Goal: Book appointment/travel/reservation

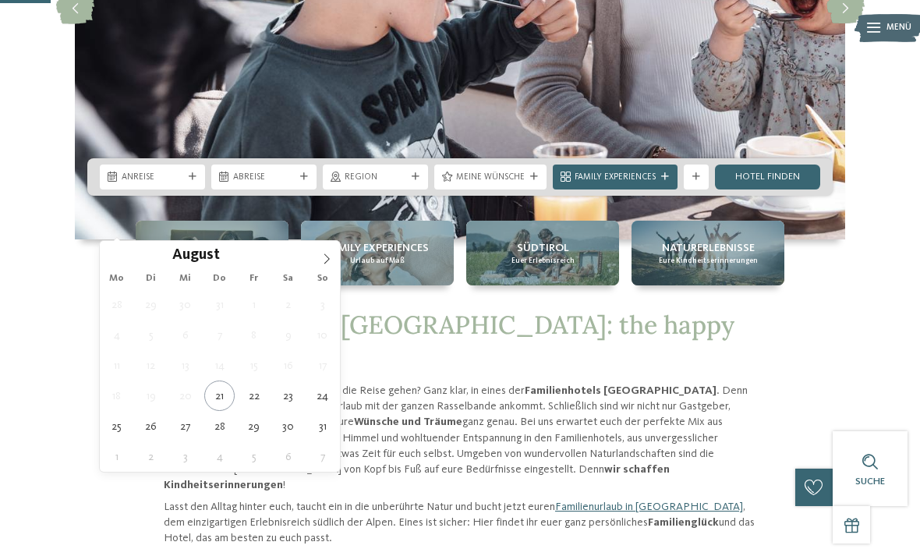
click at [331, 257] on icon at bounding box center [326, 259] width 11 height 11
click at [333, 250] on span at bounding box center [327, 254] width 27 height 27
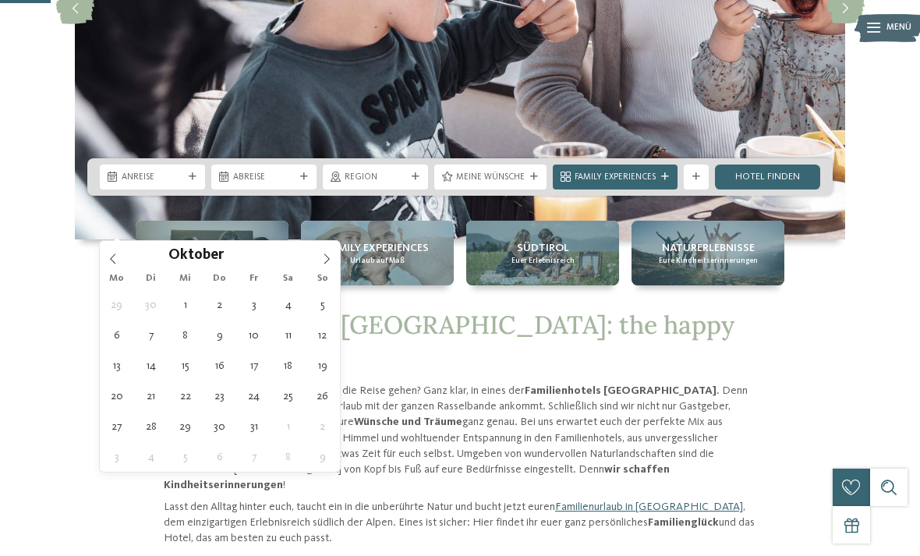
type div "11.10.2025"
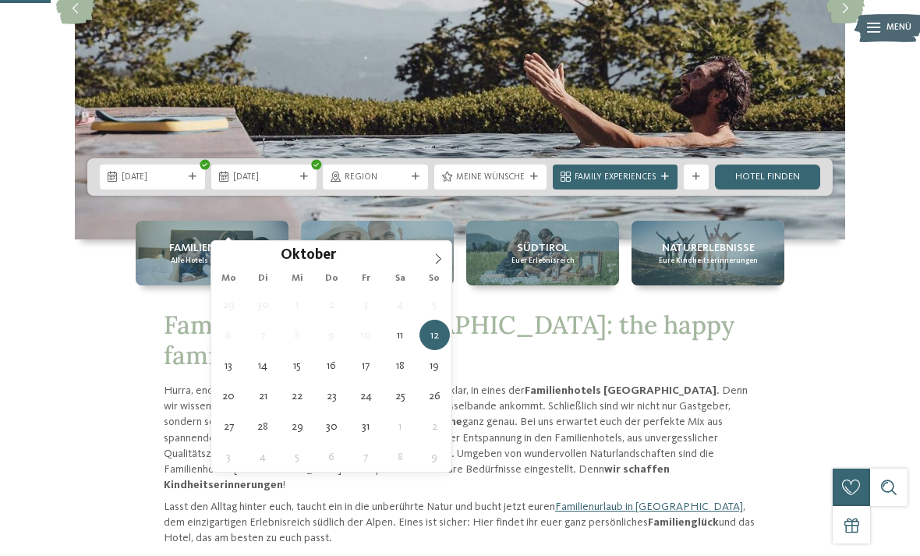
type div "18.10.2025"
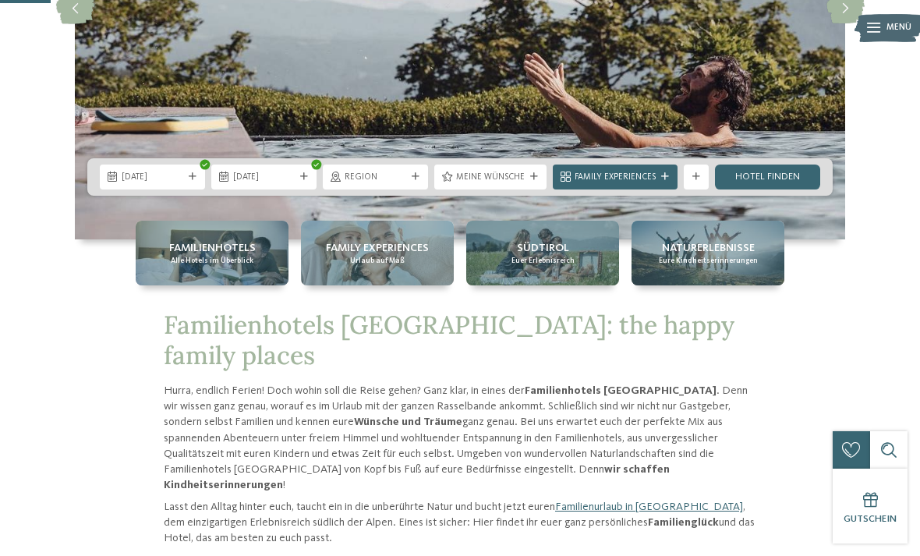
click at [388, 190] on div "Region" at bounding box center [375, 177] width 105 height 25
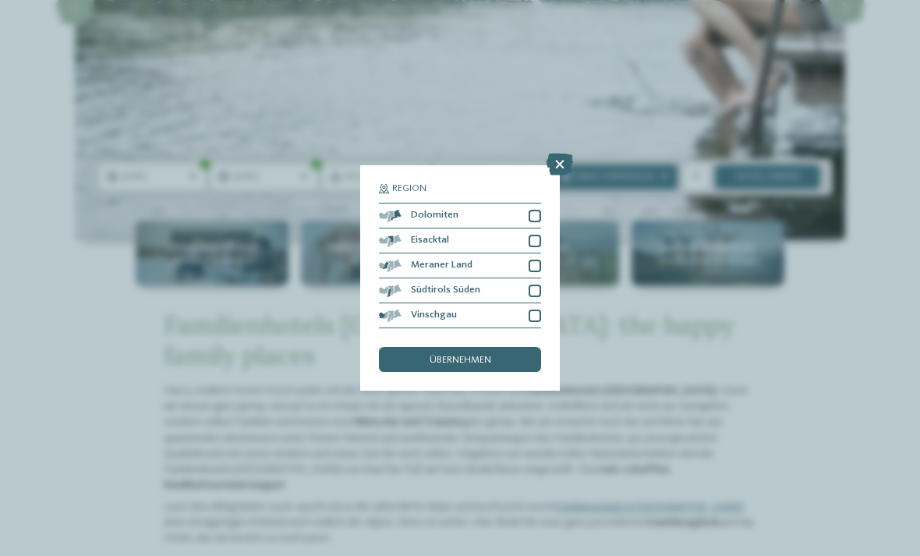
click at [565, 154] on icon at bounding box center [560, 165] width 27 height 22
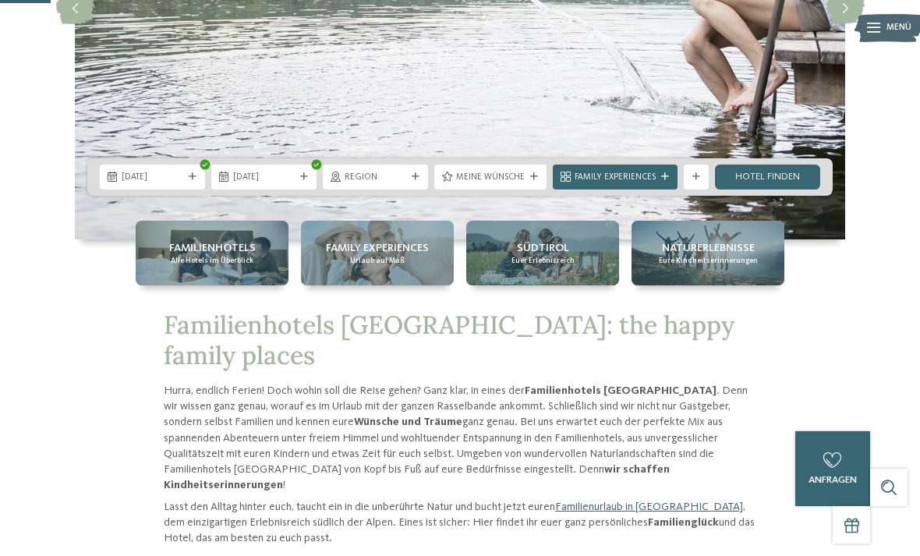
click at [398, 184] on span "Region" at bounding box center [376, 178] width 62 height 12
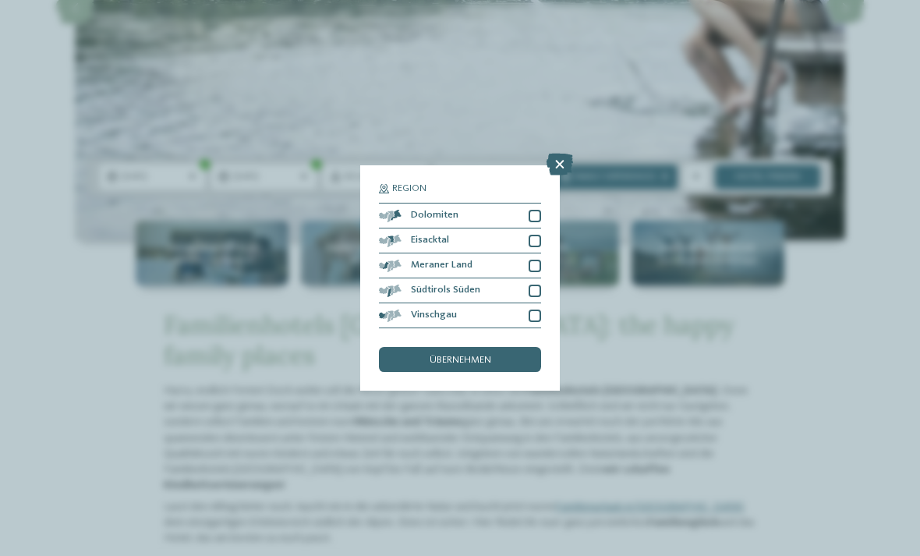
click at [541, 204] on div "Dolomiten" at bounding box center [460, 216] width 162 height 25
click at [540, 235] on div at bounding box center [535, 241] width 12 height 12
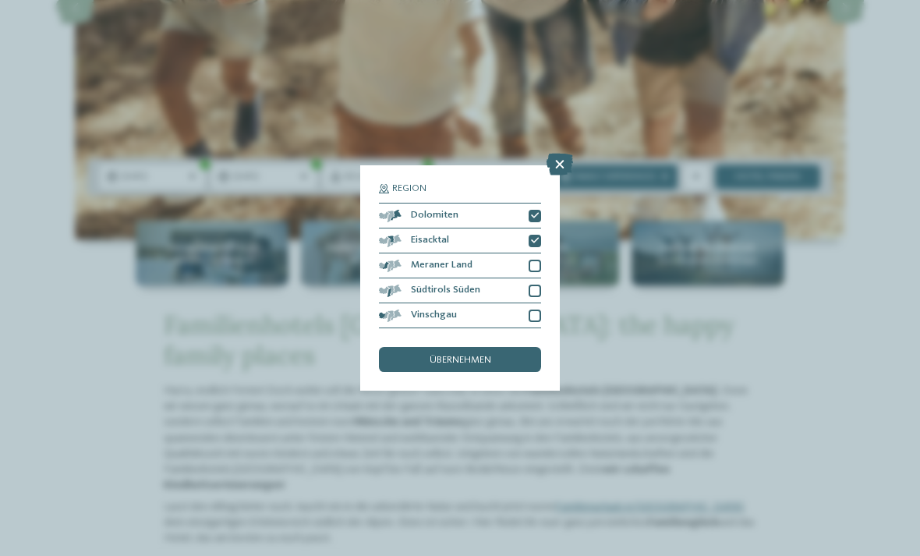
click at [536, 260] on div at bounding box center [535, 266] width 12 height 12
click at [540, 285] on div at bounding box center [535, 291] width 12 height 12
click at [541, 310] on div at bounding box center [535, 316] width 12 height 12
click at [517, 347] on div "übernehmen" at bounding box center [460, 359] width 162 height 25
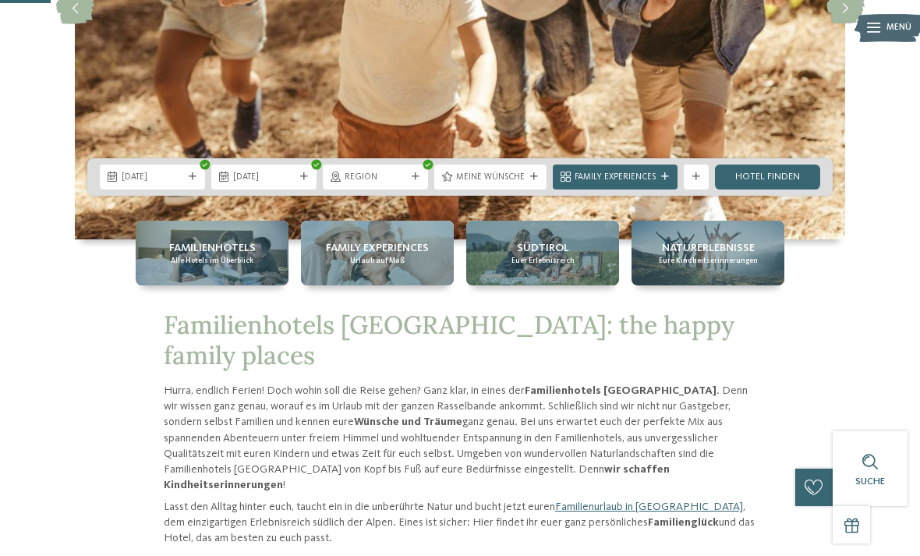
click at [517, 184] on span "Meine Wünsche" at bounding box center [490, 178] width 69 height 12
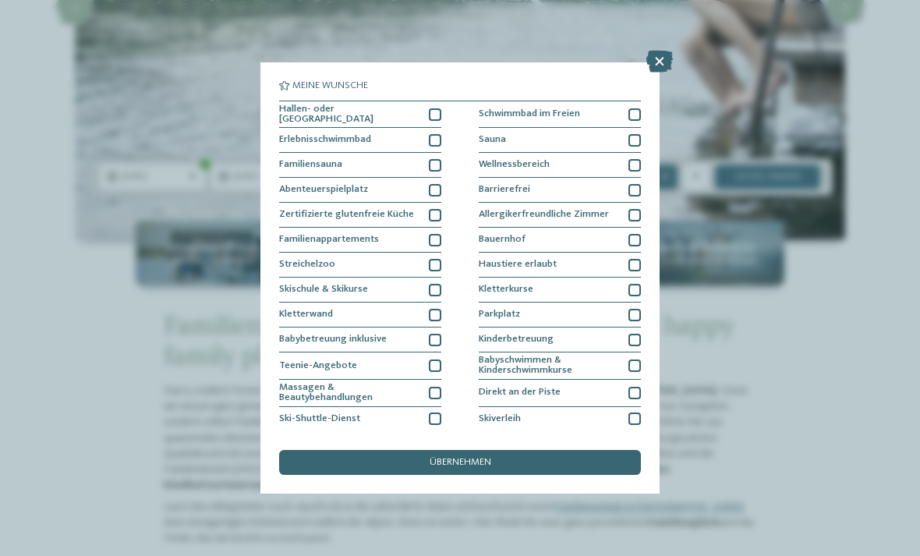
click at [666, 58] on icon at bounding box center [660, 62] width 27 height 22
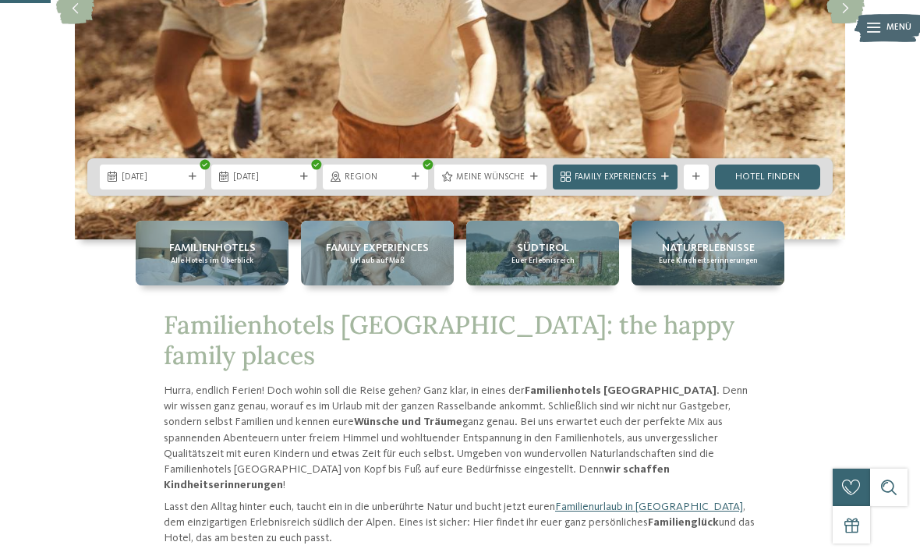
click at [635, 183] on div "Family Experiences" at bounding box center [615, 176] width 87 height 13
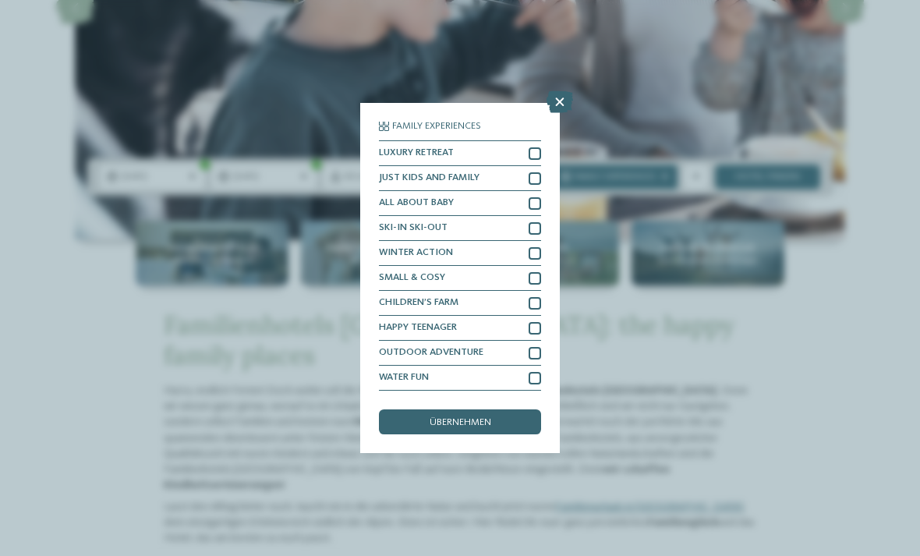
click at [539, 322] on div at bounding box center [535, 328] width 12 height 12
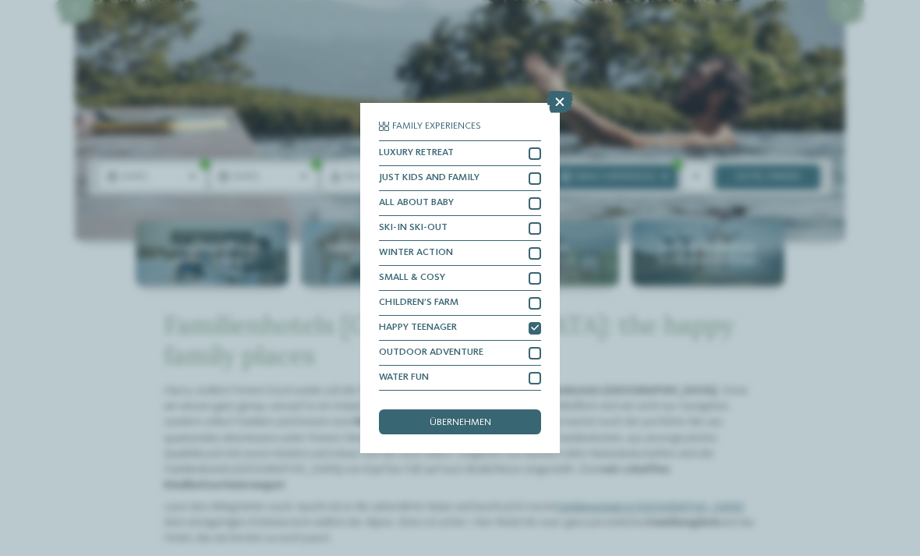
click at [537, 372] on div at bounding box center [535, 378] width 12 height 12
click at [505, 410] on div "übernehmen" at bounding box center [460, 422] width 162 height 25
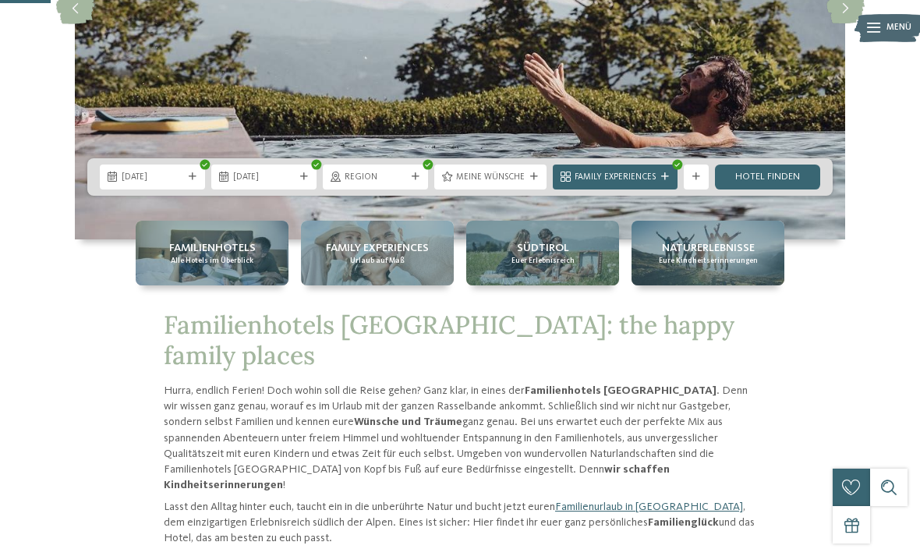
click at [779, 190] on link "Hotel finden" at bounding box center [767, 177] width 105 height 25
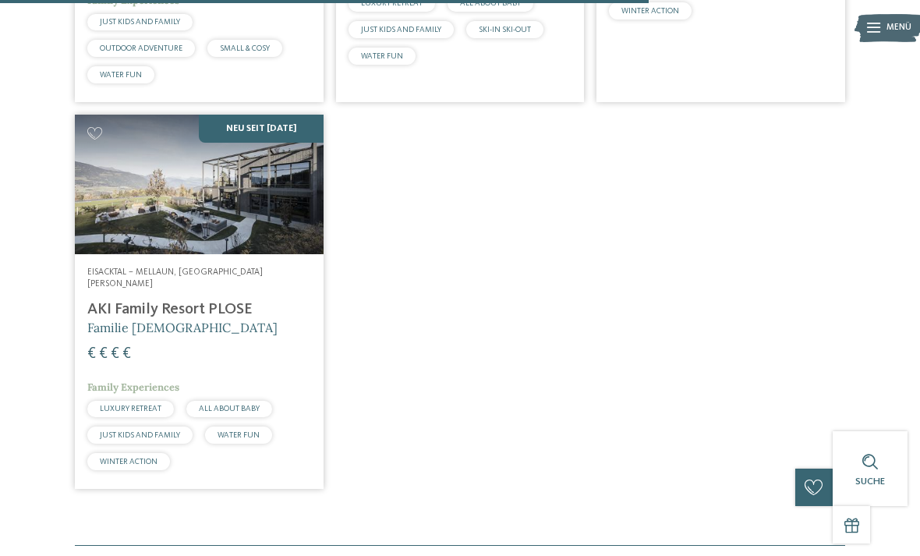
scroll to position [1573, 0]
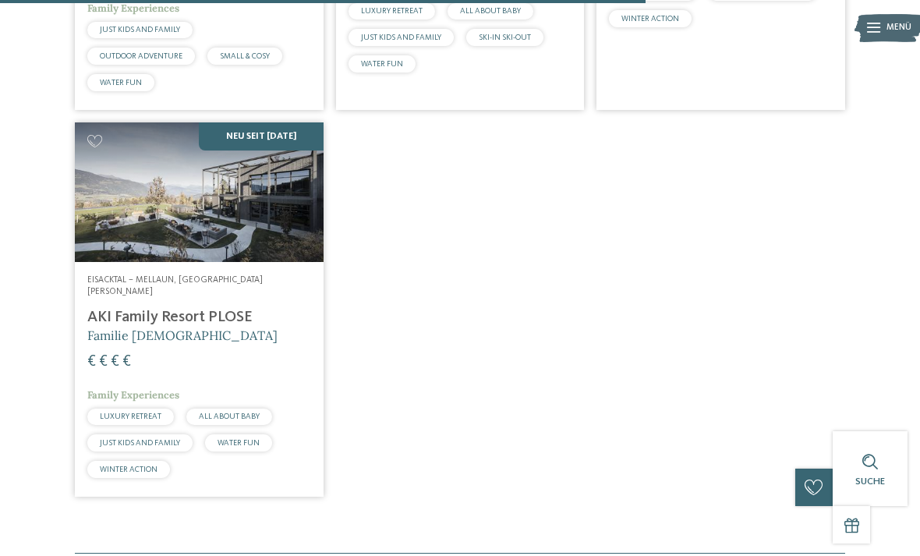
click at [96, 249] on img at bounding box center [199, 192] width 249 height 140
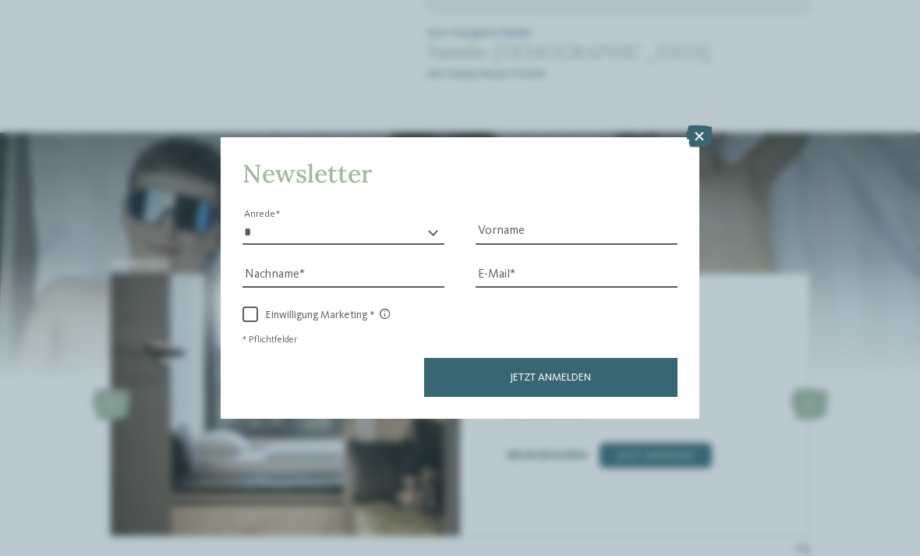
scroll to position [1397, 0]
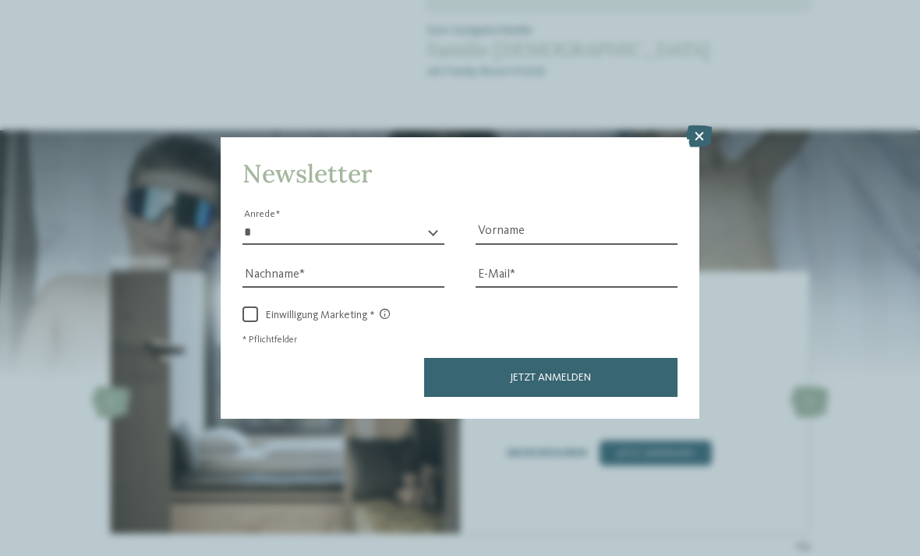
click at [696, 126] on icon at bounding box center [699, 137] width 27 height 22
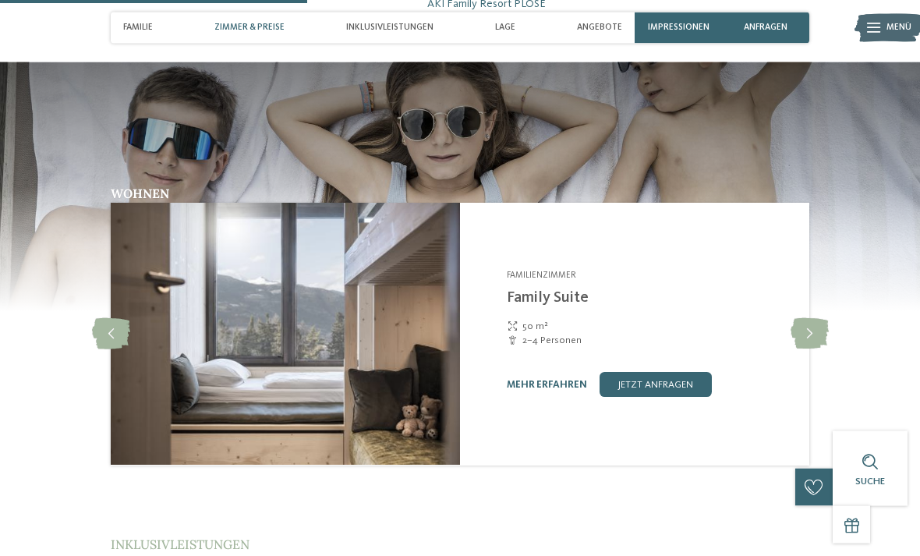
scroll to position [1467, 0]
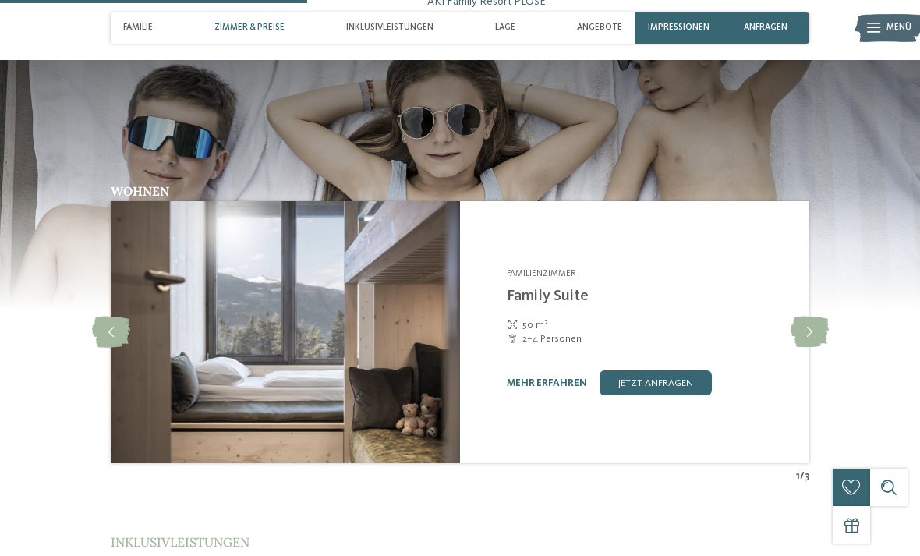
click at [806, 317] on icon at bounding box center [810, 332] width 38 height 31
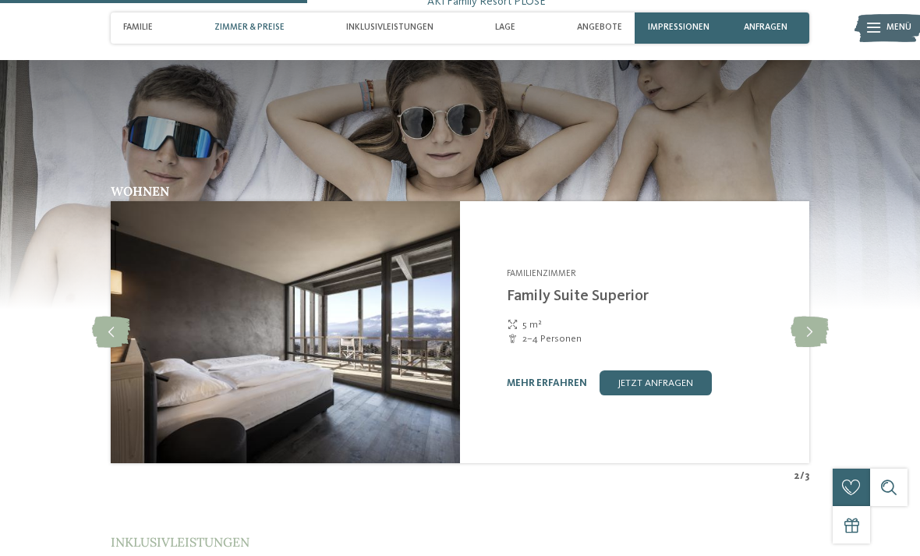
click at [822, 317] on icon at bounding box center [810, 332] width 38 height 31
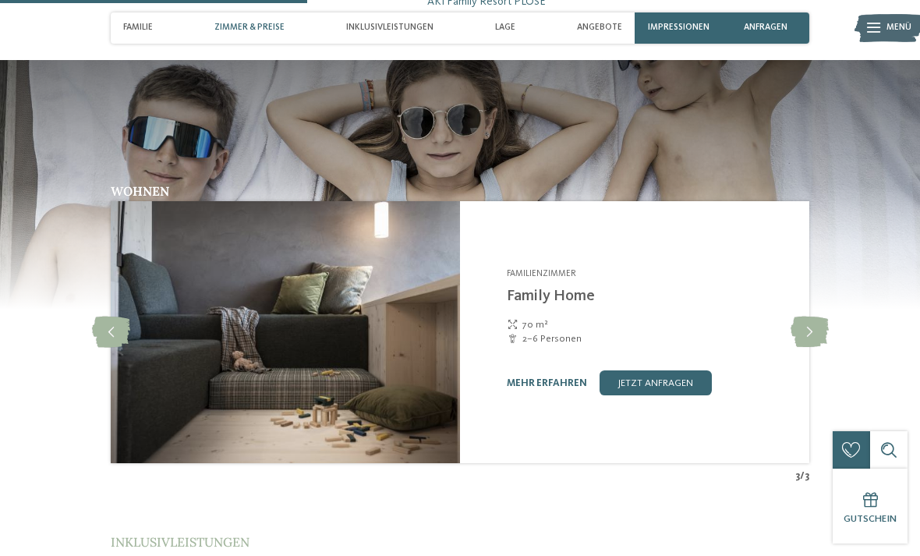
click at [805, 317] on icon at bounding box center [810, 332] width 38 height 31
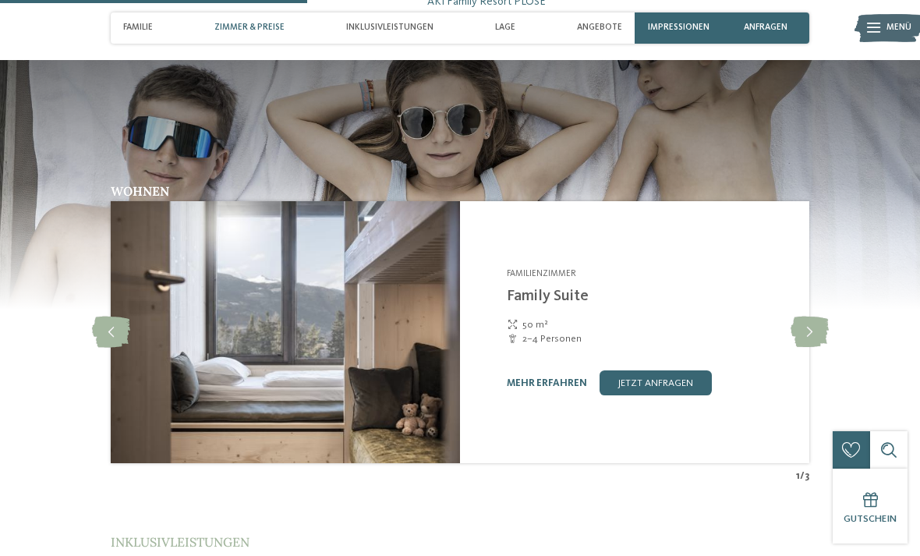
click at [804, 317] on icon at bounding box center [810, 332] width 38 height 31
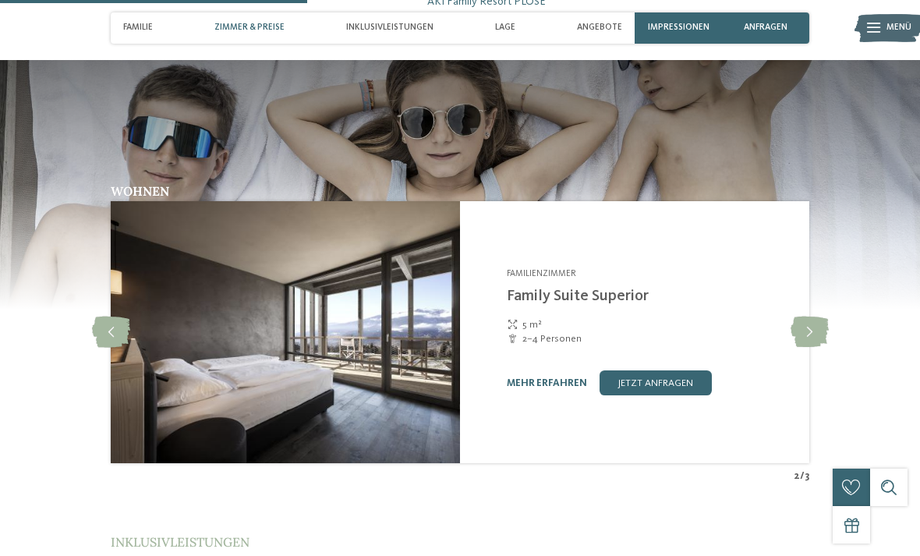
click at [108, 317] on icon at bounding box center [111, 332] width 38 height 31
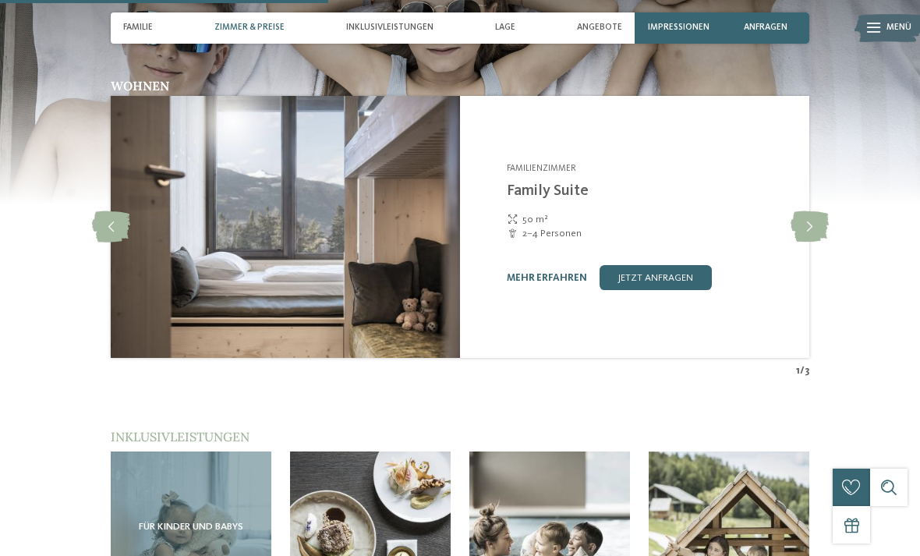
scroll to position [1585, 0]
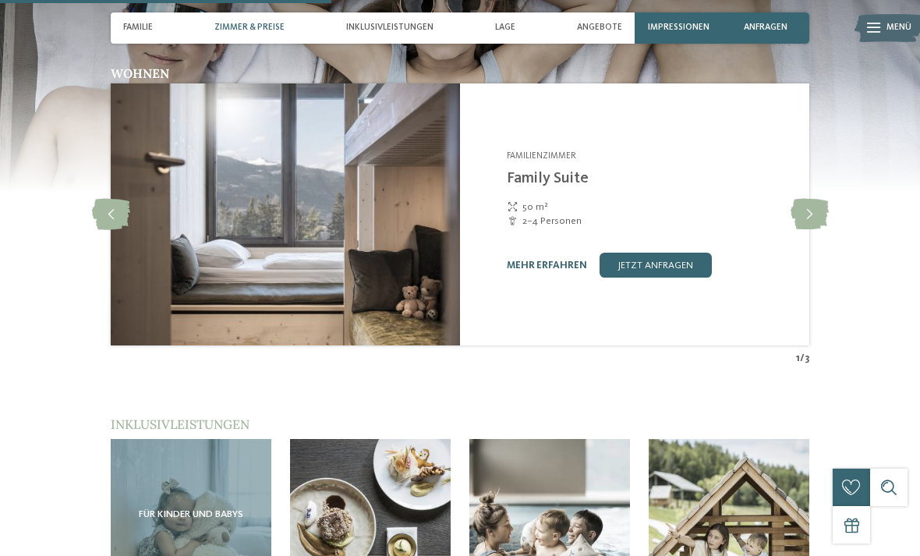
click at [572, 261] on link "mehr erfahren" at bounding box center [547, 266] width 80 height 10
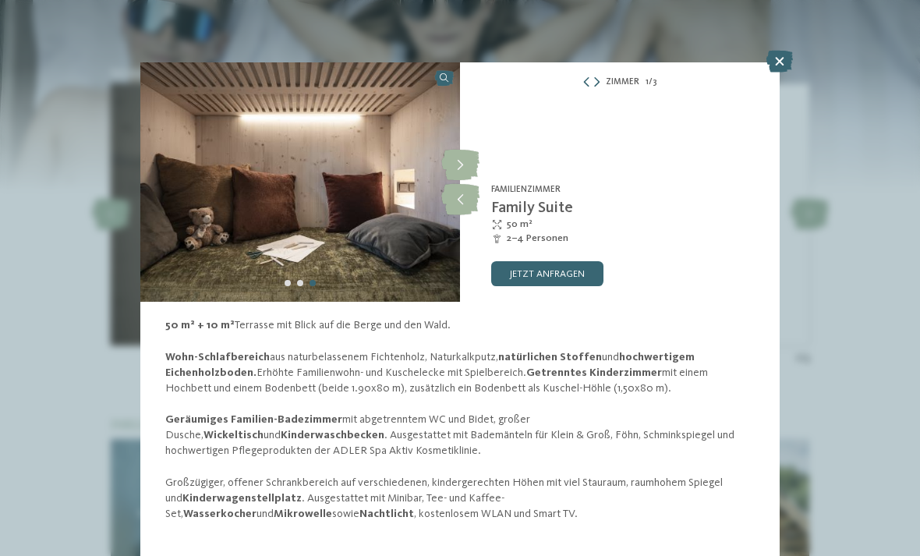
click at [465, 162] on icon at bounding box center [460, 165] width 38 height 31
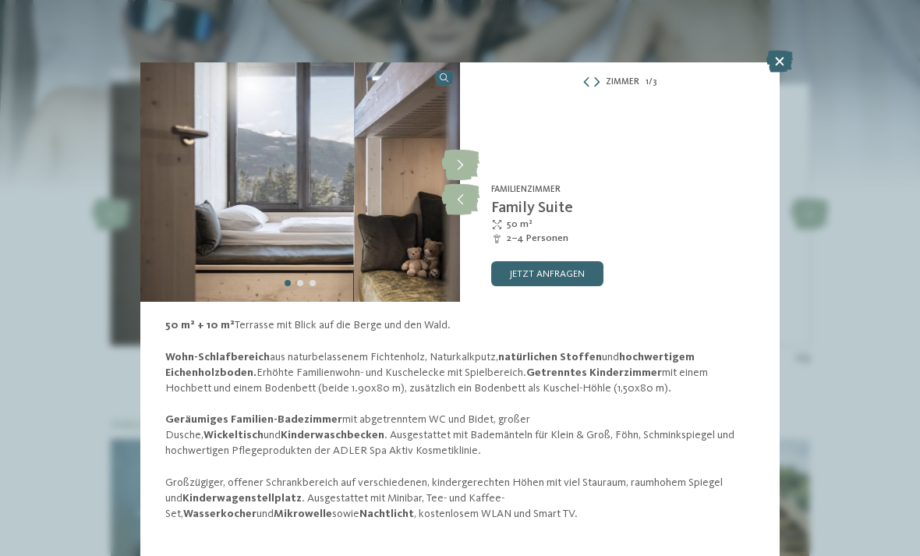
click at [467, 165] on icon at bounding box center [460, 165] width 38 height 31
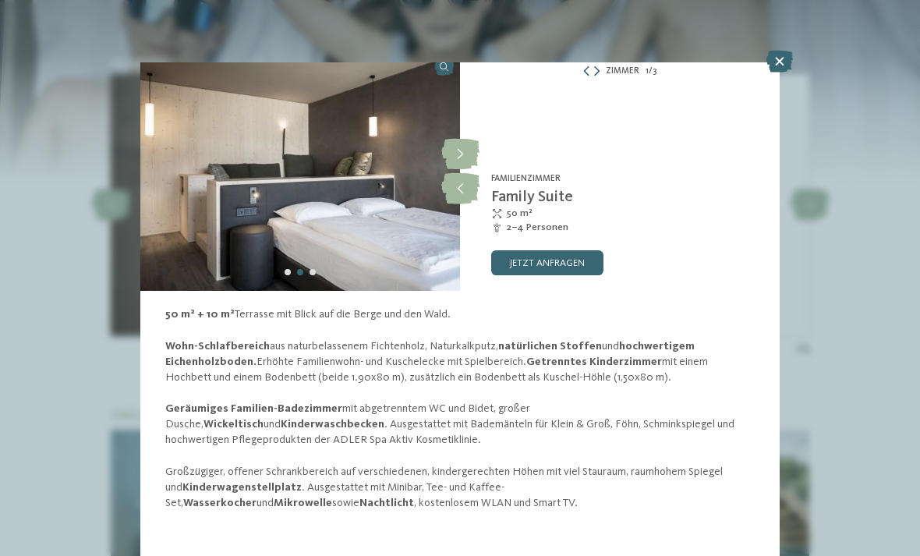
scroll to position [73, 0]
click at [782, 56] on icon at bounding box center [780, 62] width 27 height 22
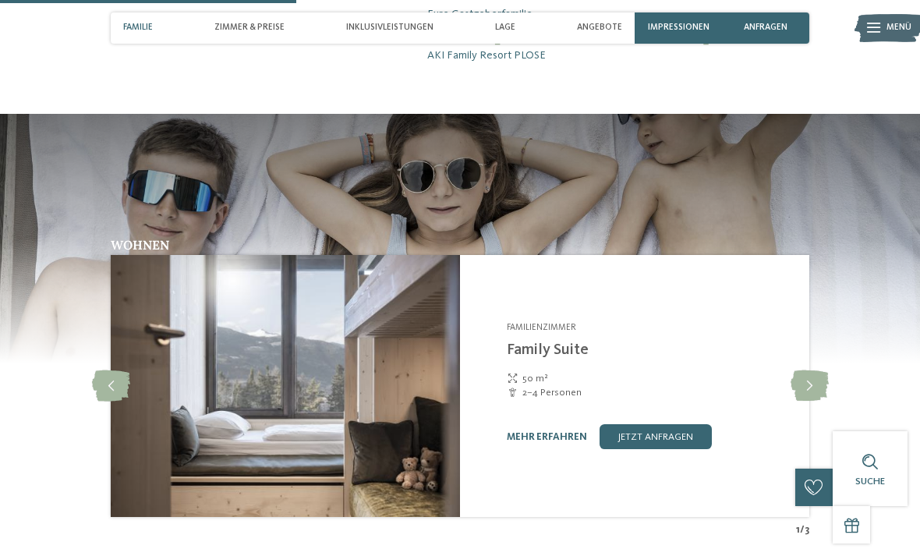
scroll to position [1413, 0]
click at [571, 433] on link "mehr erfahren" at bounding box center [547, 438] width 80 height 10
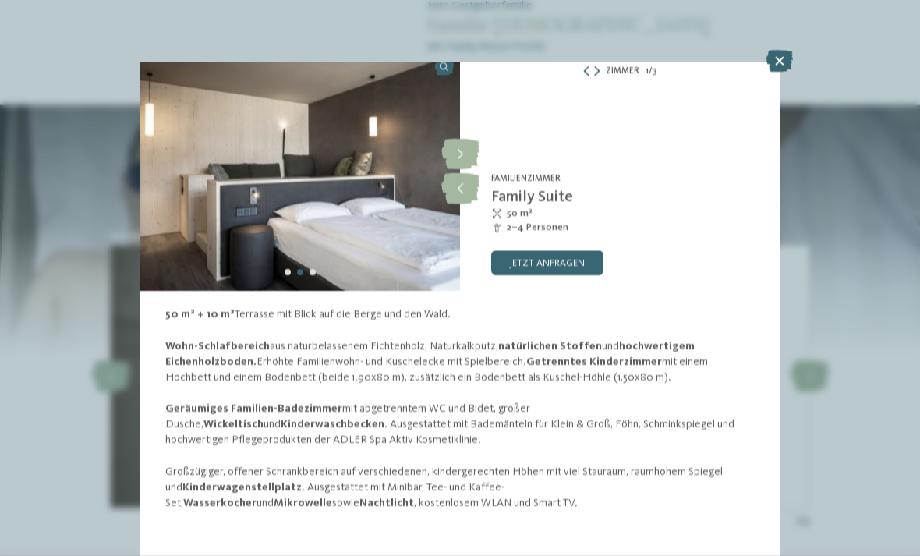
click at [785, 69] on icon at bounding box center [780, 62] width 27 height 22
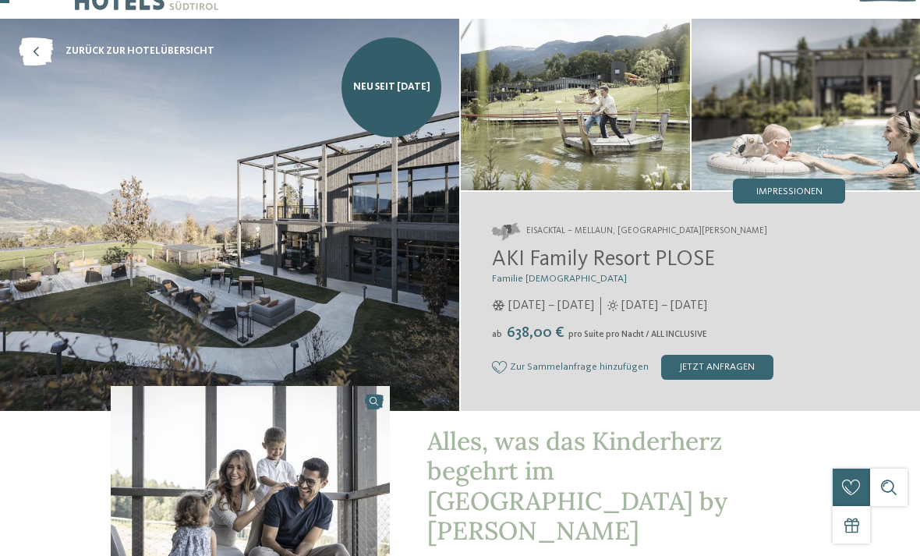
scroll to position [45, 0]
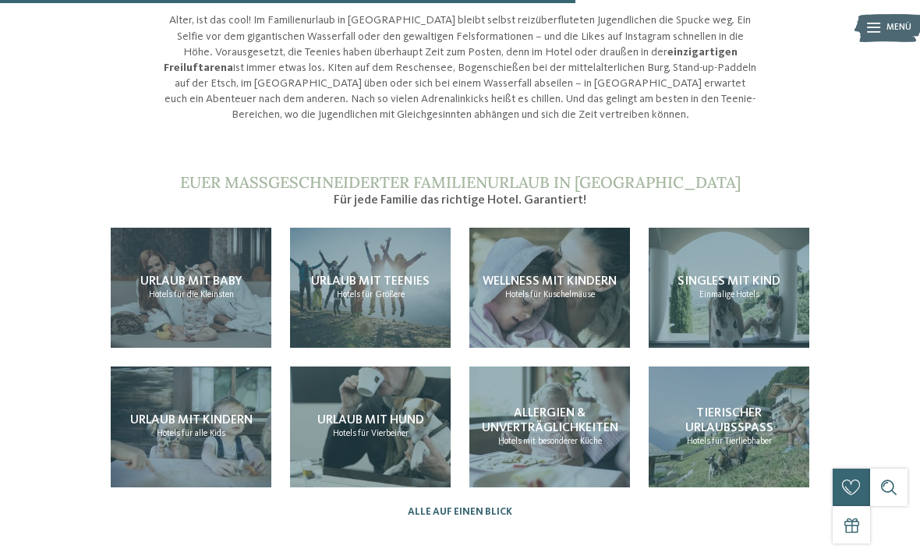
scroll to position [1194, 0]
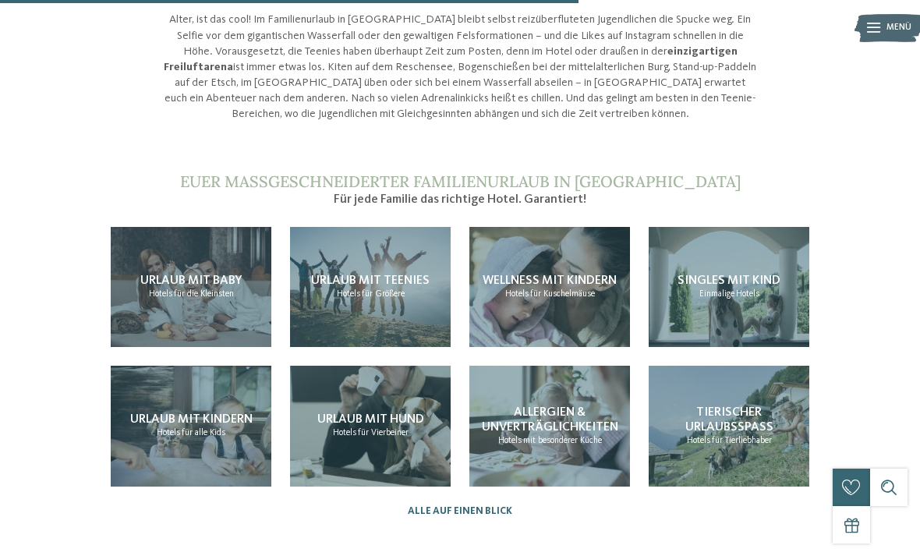
click at [419, 271] on div "Urlaub mit Teenies Hotels für Größere" at bounding box center [370, 287] width 161 height 121
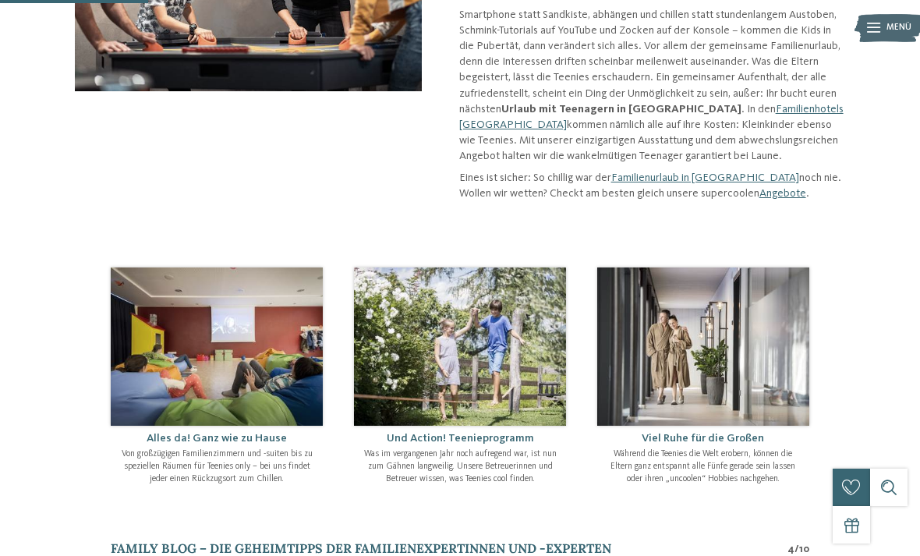
scroll to position [311, 0]
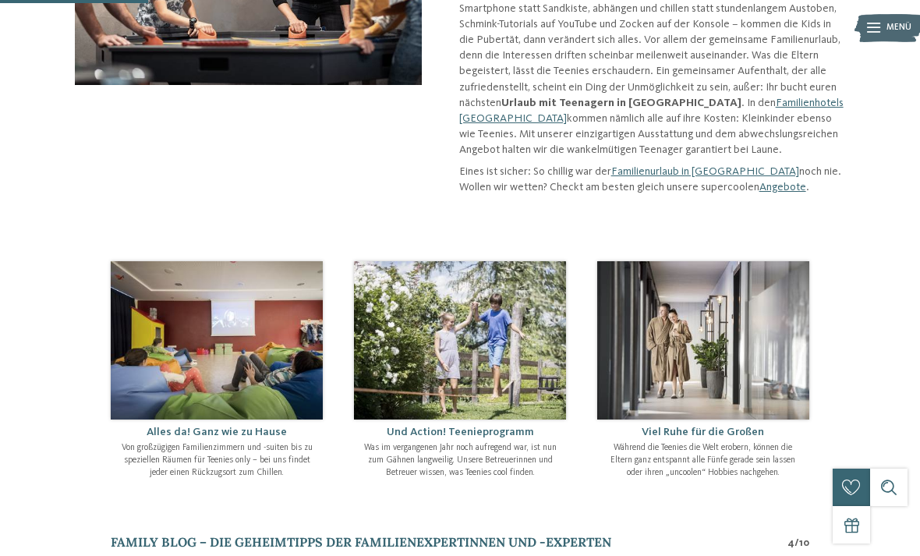
click at [511, 442] on p "Was im vergangenen Jahr noch aufregend war, ist nun zum Gähnen langweilig. Unse…" at bounding box center [460, 460] width 200 height 37
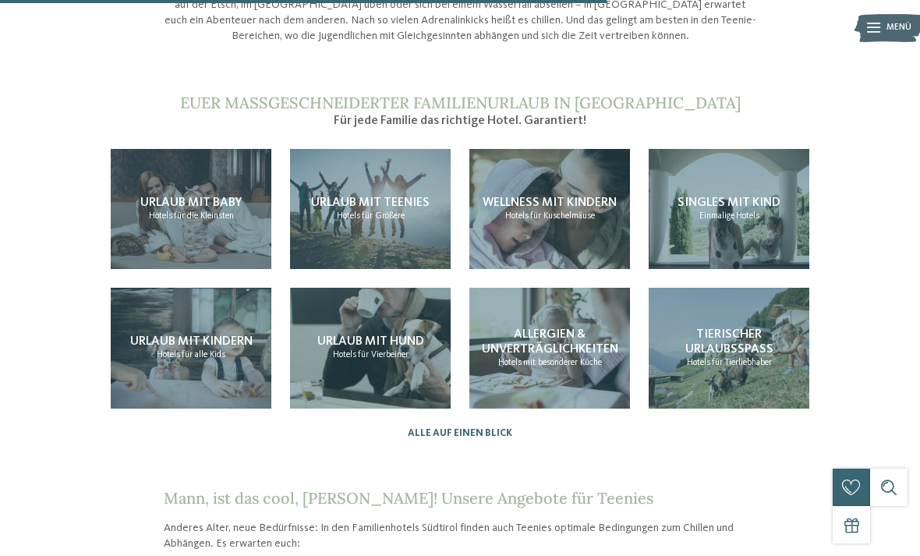
scroll to position [1271, 0]
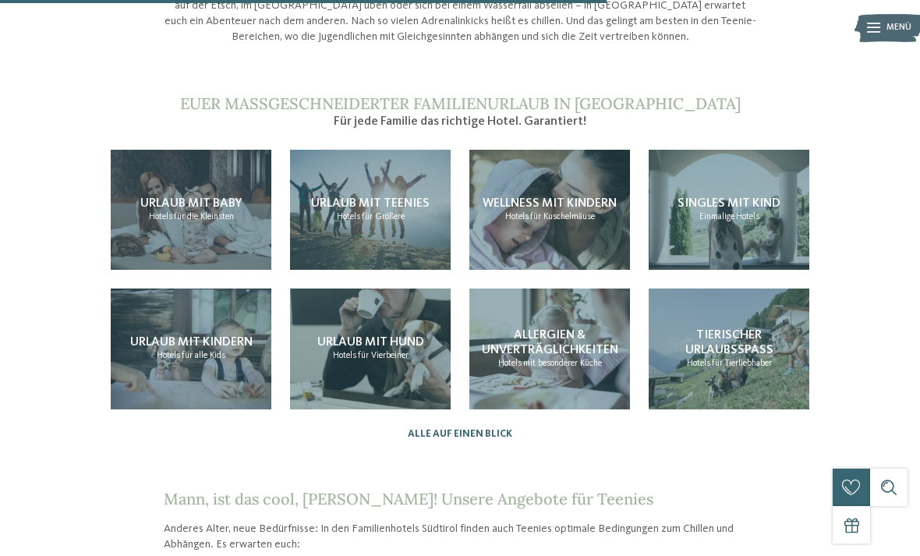
click at [402, 197] on div "Urlaub mit Teenies Hotels für Größere" at bounding box center [370, 210] width 161 height 121
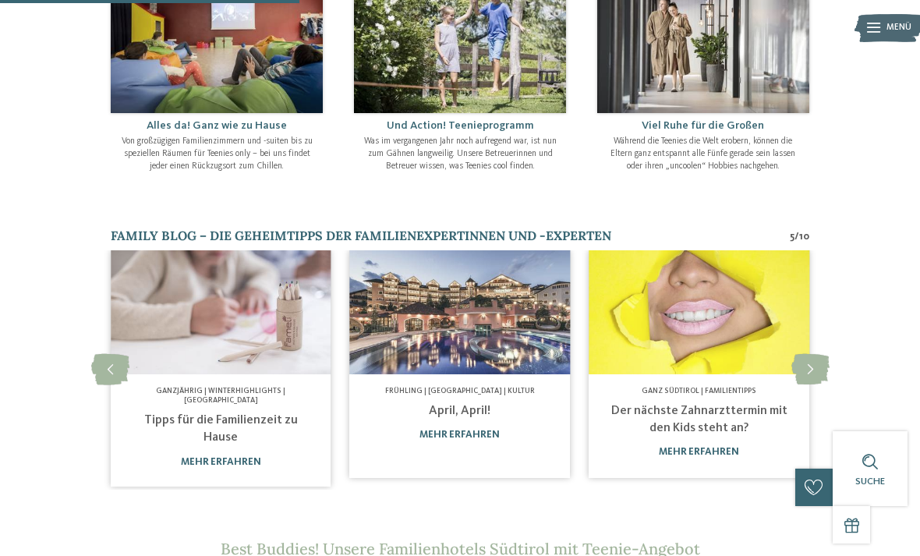
scroll to position [616, 0]
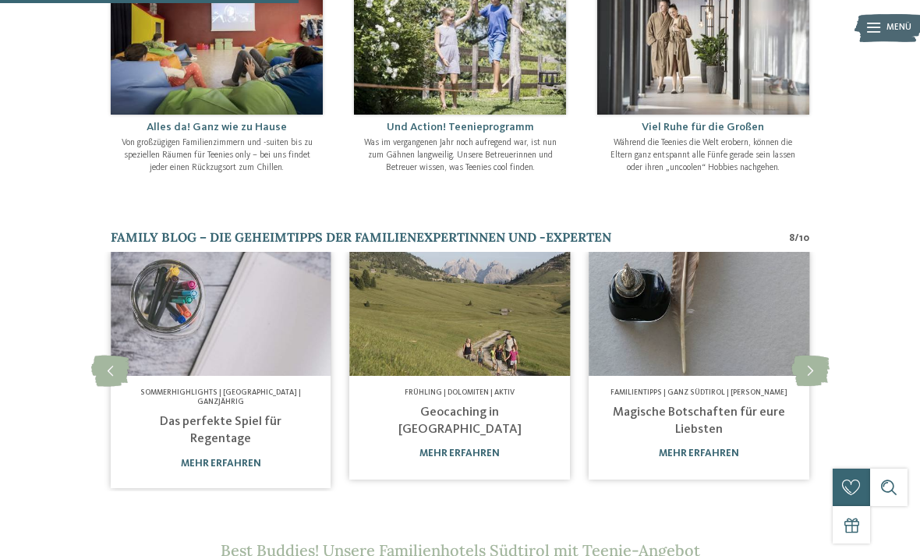
click at [859, 186] on div "Einfach cool! Urlaub mit Teenies Urlaub mit Teenagern in [GEOGRAPHIC_DATA] – ri…" at bounding box center [460, 361] width 920 height 1831
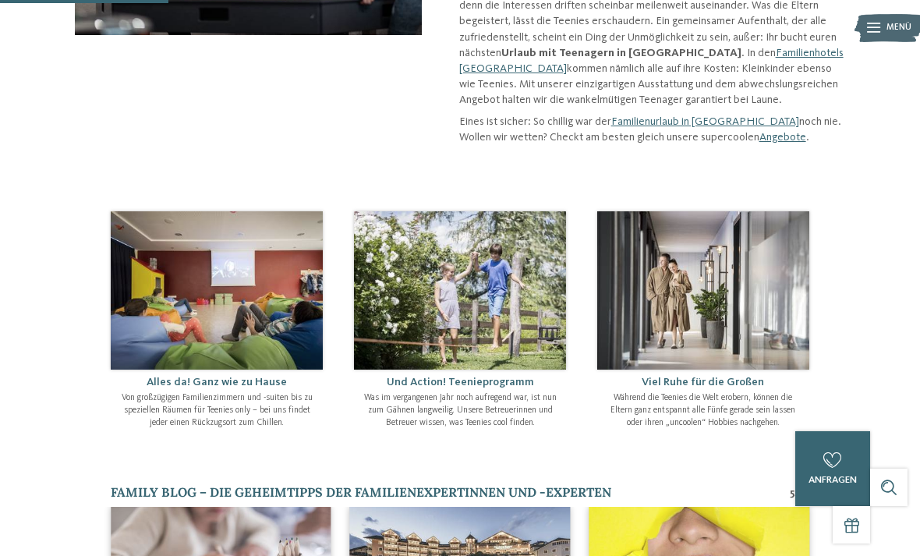
scroll to position [353, 0]
